Goal: Book appointment/travel/reservation

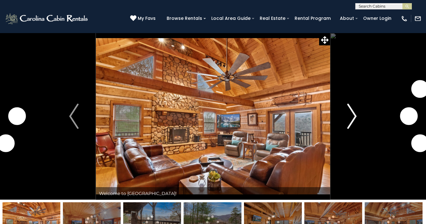
click at [348, 121] on img "Next" at bounding box center [352, 115] width 9 height 25
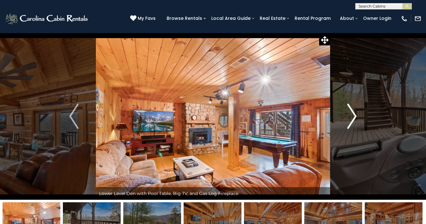
click at [348, 121] on img "Next" at bounding box center [352, 115] width 9 height 25
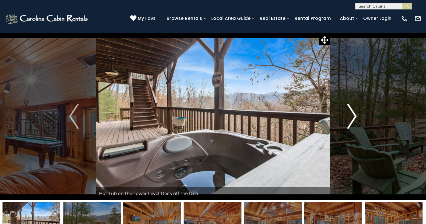
click at [348, 121] on img "Next" at bounding box center [352, 115] width 9 height 25
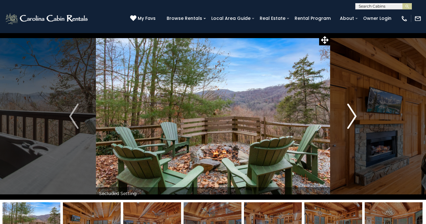
click at [348, 122] on img "Next" at bounding box center [352, 115] width 9 height 25
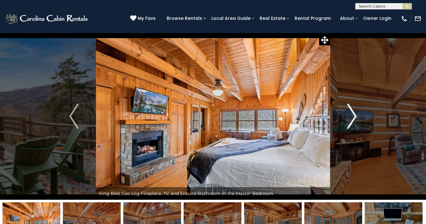
click at [348, 122] on img "Next" at bounding box center [352, 115] width 9 height 25
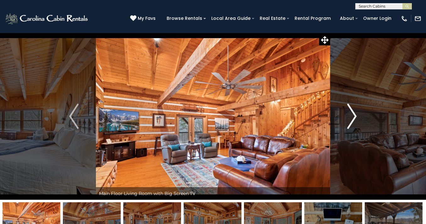
click at [348, 122] on img "Next" at bounding box center [352, 115] width 9 height 25
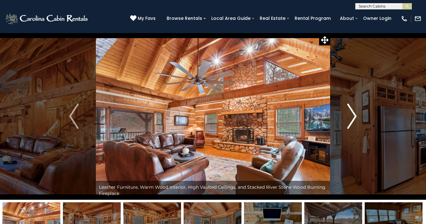
click at [348, 122] on img "Next" at bounding box center [352, 115] width 9 height 25
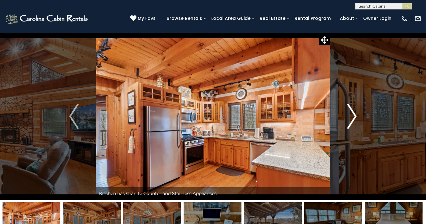
click at [348, 122] on img "Next" at bounding box center [352, 115] width 9 height 25
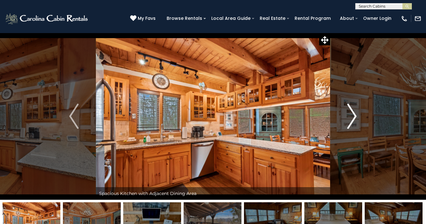
click at [349, 122] on img "Next" at bounding box center [352, 115] width 9 height 25
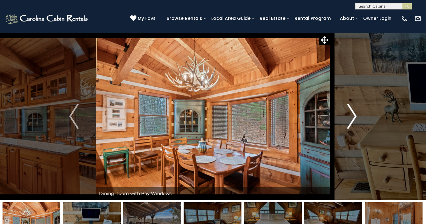
click at [349, 122] on img "Next" at bounding box center [352, 115] width 9 height 25
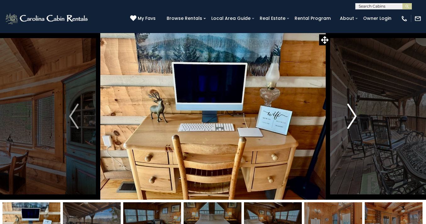
click at [348, 123] on img "Next" at bounding box center [352, 115] width 9 height 25
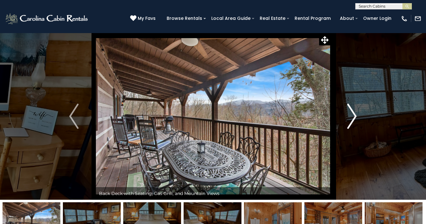
click at [348, 123] on img "Next" at bounding box center [352, 115] width 9 height 25
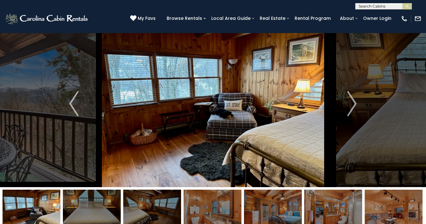
scroll to position [9, 0]
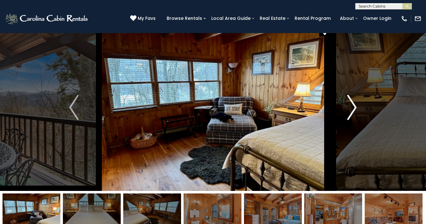
click at [345, 105] on button "Next" at bounding box center [352, 107] width 44 height 167
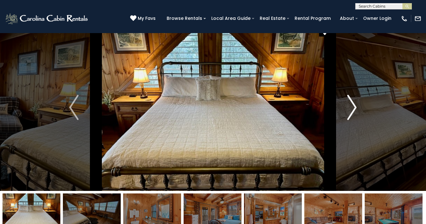
click at [345, 105] on button "Next" at bounding box center [352, 107] width 44 height 167
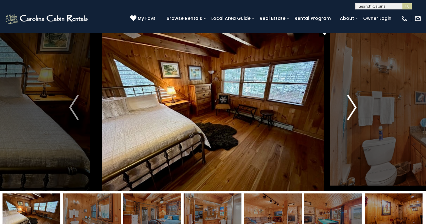
click at [344, 105] on button "Next" at bounding box center [352, 107] width 44 height 167
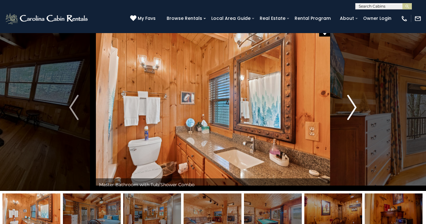
click at [344, 105] on button "Next" at bounding box center [352, 107] width 44 height 167
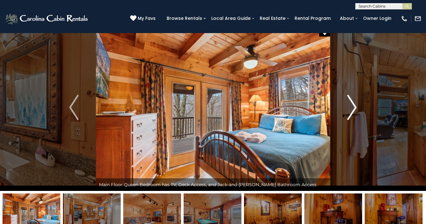
click at [344, 105] on button "Next" at bounding box center [352, 107] width 44 height 167
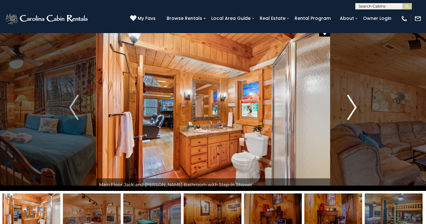
click at [344, 105] on button "Next" at bounding box center [352, 107] width 44 height 167
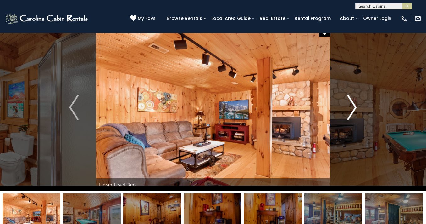
click at [344, 106] on button "Next" at bounding box center [352, 107] width 44 height 167
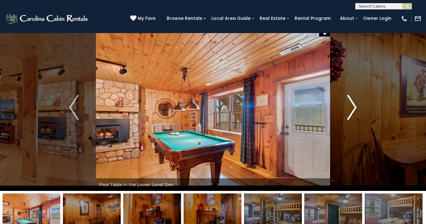
click at [344, 107] on button "Next" at bounding box center [352, 107] width 44 height 167
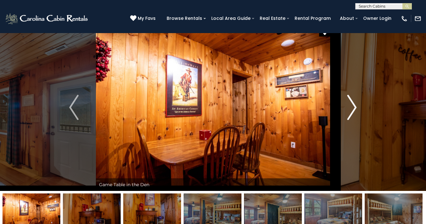
click at [343, 107] on button "Next" at bounding box center [352, 107] width 44 height 167
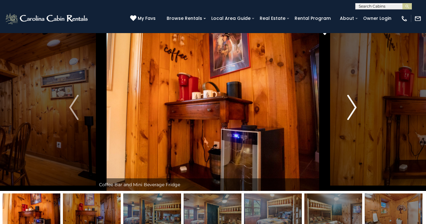
click at [343, 107] on button "Next" at bounding box center [352, 107] width 44 height 167
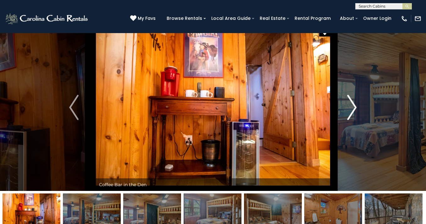
click at [343, 108] on button "Next" at bounding box center [352, 107] width 44 height 167
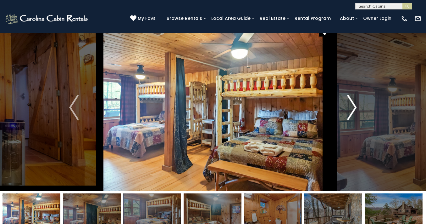
click at [343, 108] on button "Next" at bounding box center [352, 107] width 44 height 167
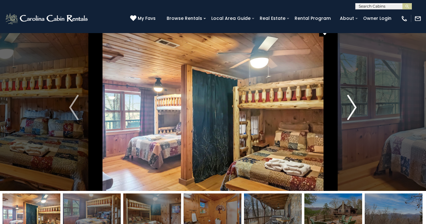
click at [343, 108] on button "Next" at bounding box center [352, 107] width 44 height 167
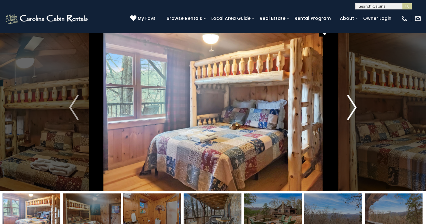
click at [343, 109] on button "Next" at bounding box center [352, 107] width 44 height 167
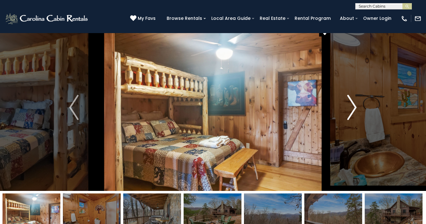
click at [343, 109] on button "Next" at bounding box center [352, 107] width 44 height 167
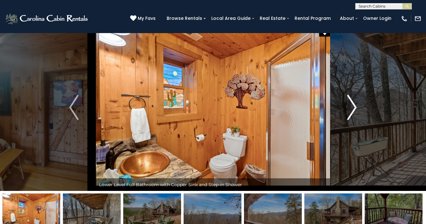
click at [343, 109] on button "Next" at bounding box center [352, 107] width 44 height 167
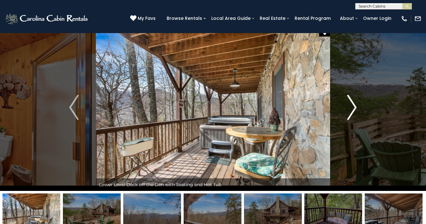
click at [343, 109] on button "Next" at bounding box center [352, 107] width 44 height 167
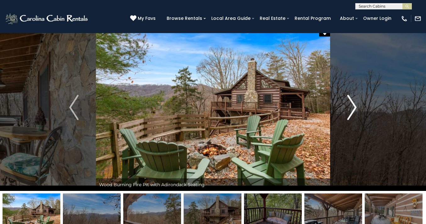
click at [344, 107] on button "Next" at bounding box center [352, 107] width 44 height 167
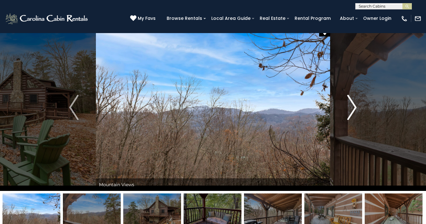
click at [344, 107] on button "Next" at bounding box center [352, 107] width 44 height 167
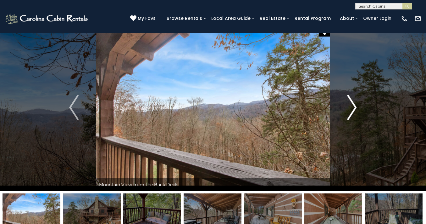
click at [344, 107] on button "Next" at bounding box center [352, 107] width 44 height 167
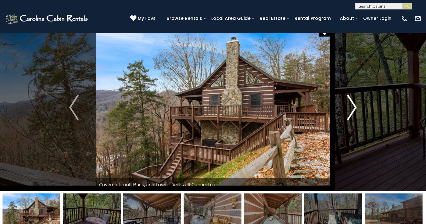
click at [344, 108] on button "Next" at bounding box center [352, 107] width 44 height 167
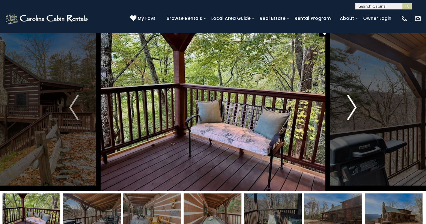
click at [344, 108] on button "Next" at bounding box center [352, 107] width 44 height 167
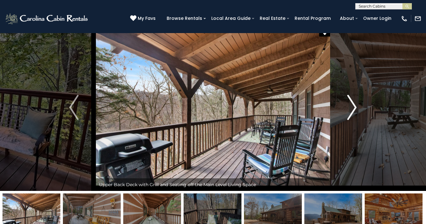
click at [343, 108] on button "Next" at bounding box center [352, 107] width 44 height 167
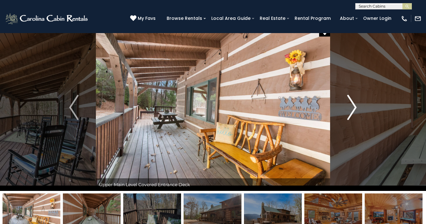
click at [343, 108] on button "Next" at bounding box center [352, 107] width 44 height 167
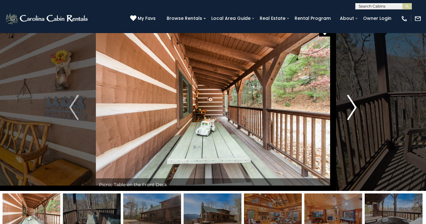
click at [343, 108] on button "Next" at bounding box center [352, 107] width 44 height 167
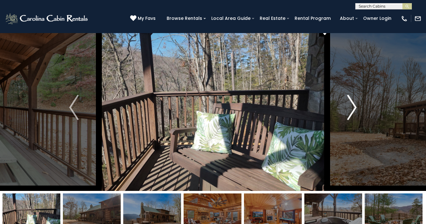
click at [343, 108] on button "Next" at bounding box center [352, 107] width 44 height 167
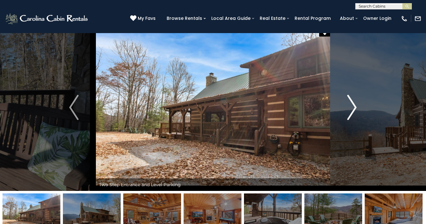
click at [343, 108] on button "Next" at bounding box center [352, 107] width 44 height 167
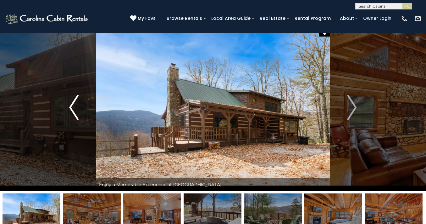
click at [67, 108] on button "Previous" at bounding box center [74, 107] width 44 height 167
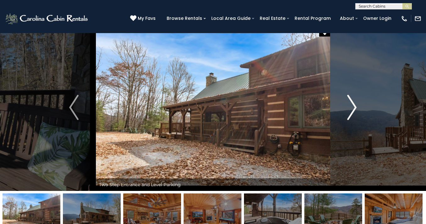
click at [358, 108] on button "Next" at bounding box center [352, 107] width 44 height 167
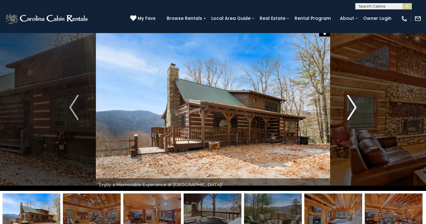
click at [356, 106] on img "Next" at bounding box center [352, 107] width 9 height 25
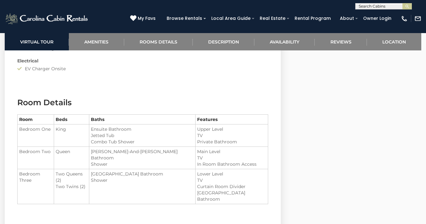
scroll to position [719, 0]
